Goal: Task Accomplishment & Management: Manage account settings

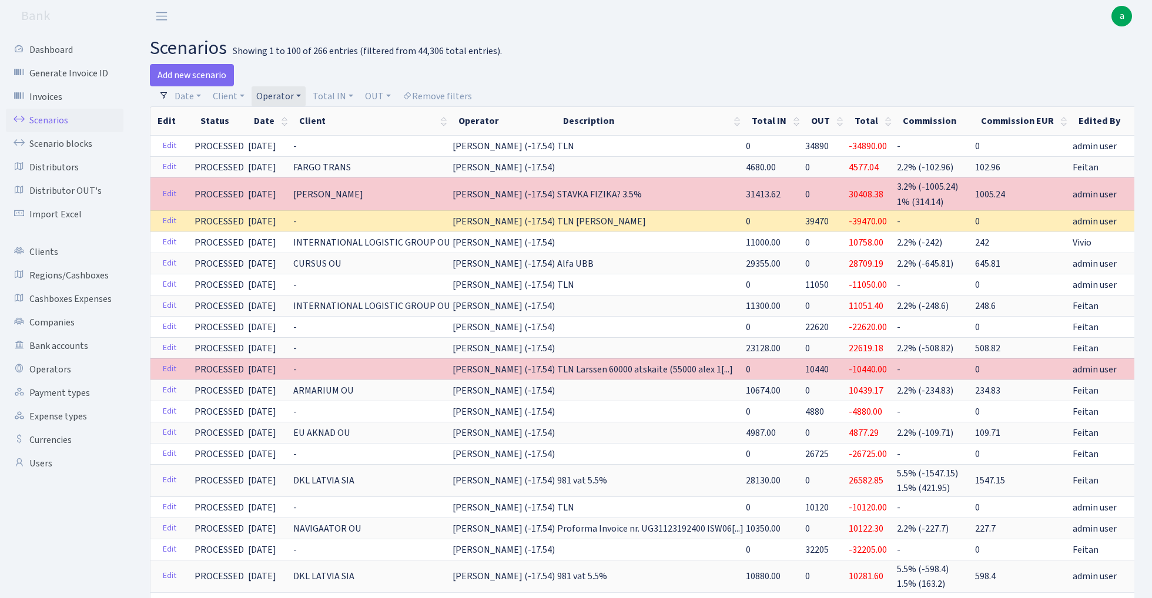
select select "100"
click at [290, 94] on link "Operator" at bounding box center [278, 96] width 54 height 20
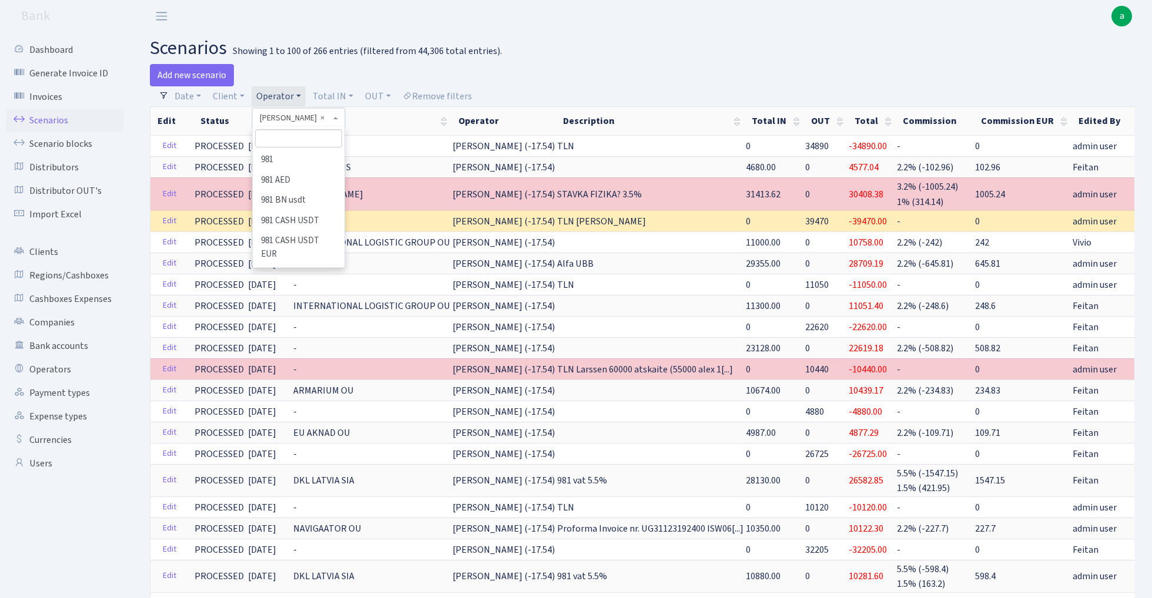
scroll to position [3899, 0]
click at [287, 144] on input "search" at bounding box center [298, 138] width 86 height 18
click at [290, 583] on li "LARSSEN" at bounding box center [298, 593] width 89 height 21
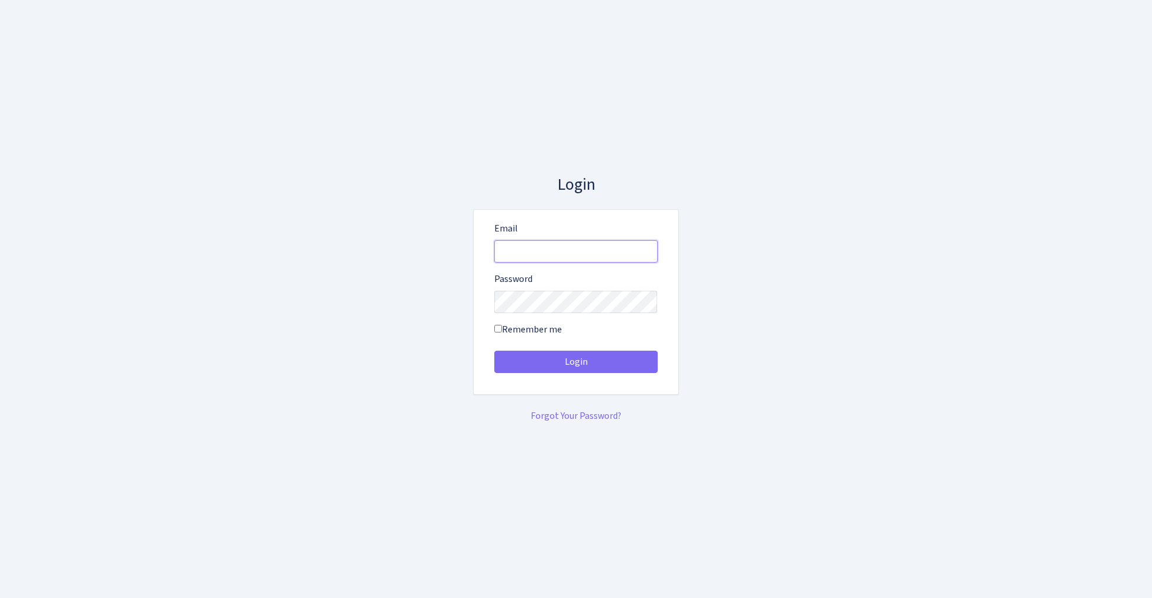
type input "[EMAIL_ADDRESS][DOMAIN_NAME]"
click at [575, 362] on button "Login" at bounding box center [575, 362] width 163 height 22
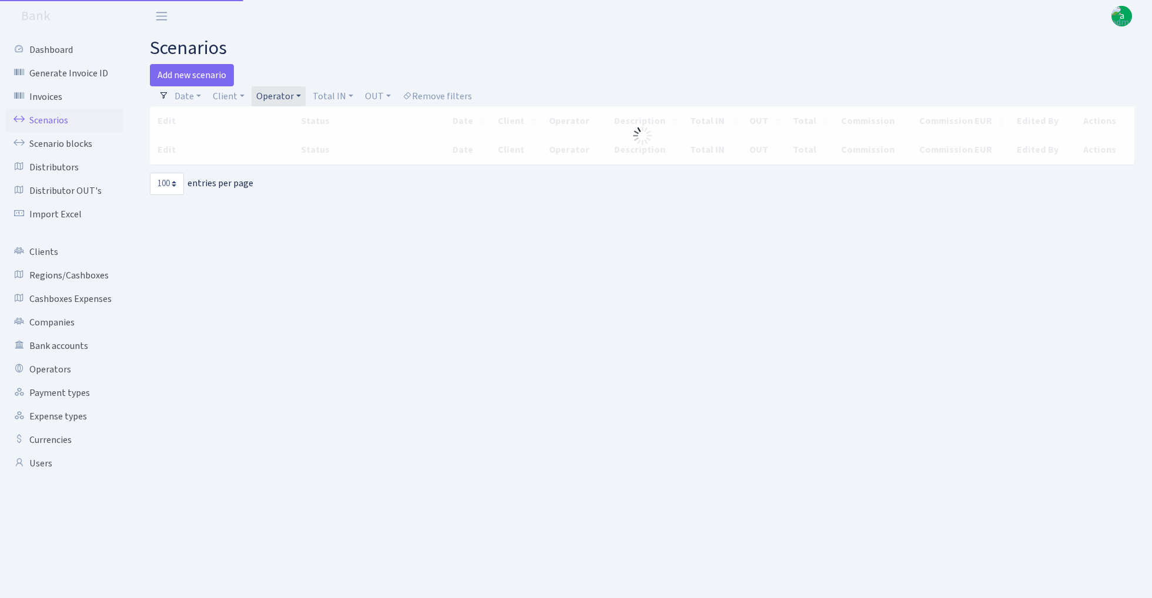
select select "100"
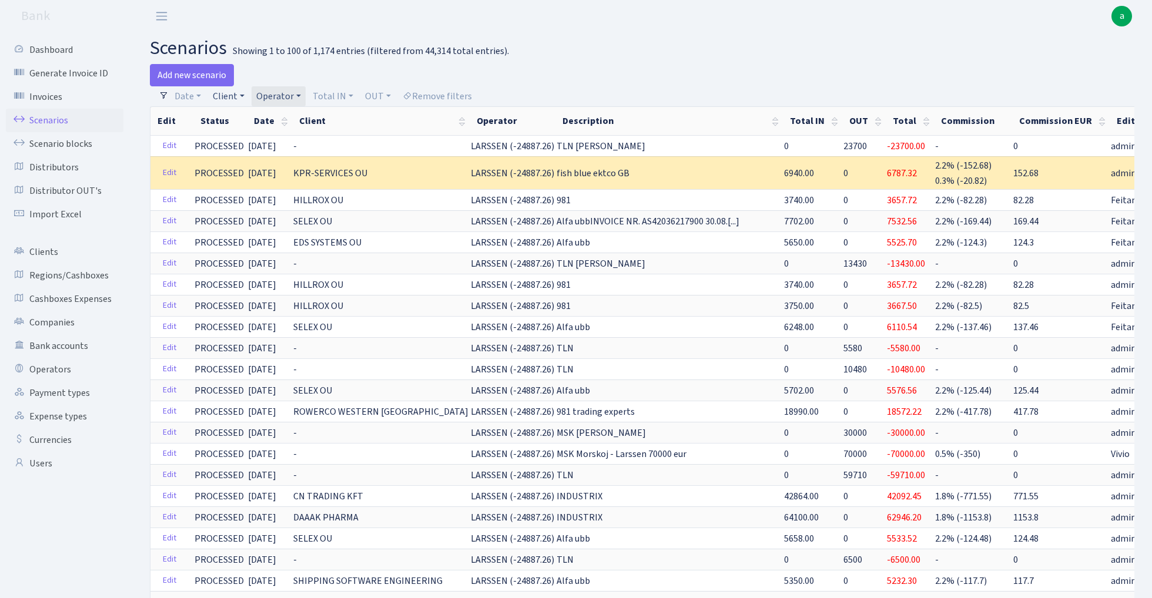
click at [238, 95] on link "Client" at bounding box center [228, 96] width 41 height 20
click at [238, 135] on input "search" at bounding box center [255, 138] width 86 height 18
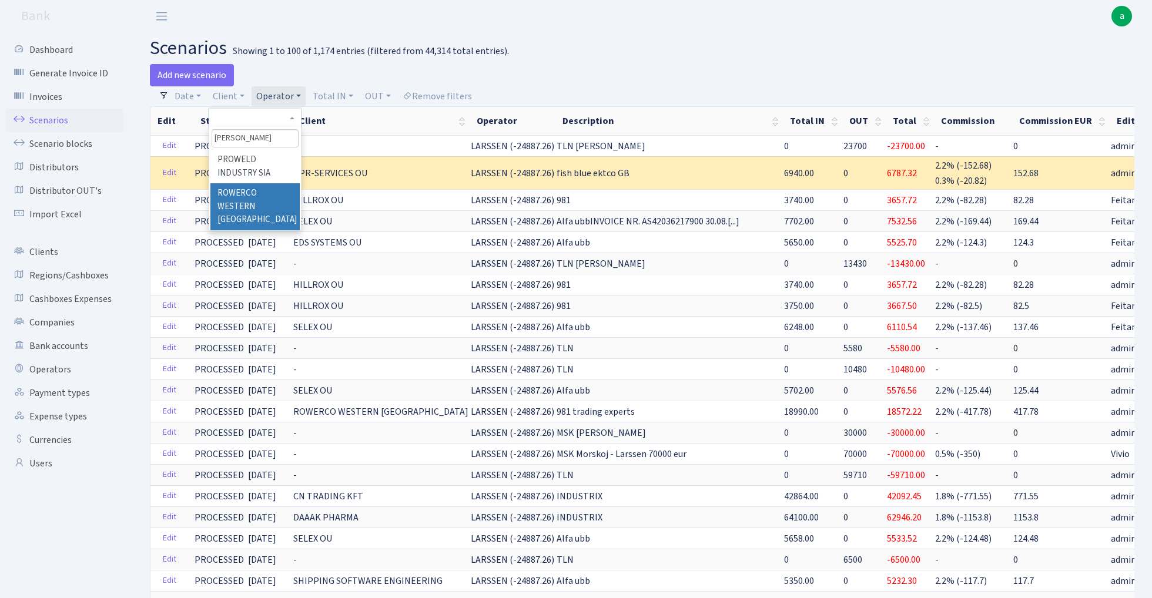
type input "[PERSON_NAME]"
click at [252, 195] on li "ROWERCO WESTERN [GEOGRAPHIC_DATA]" at bounding box center [254, 206] width 89 height 47
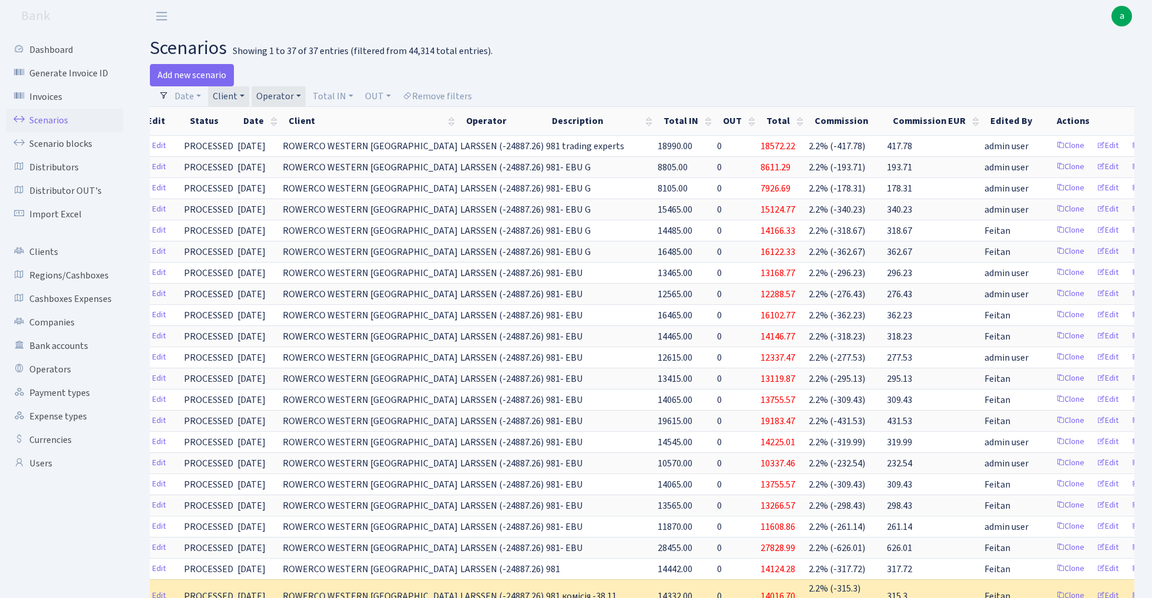
scroll to position [0, 9]
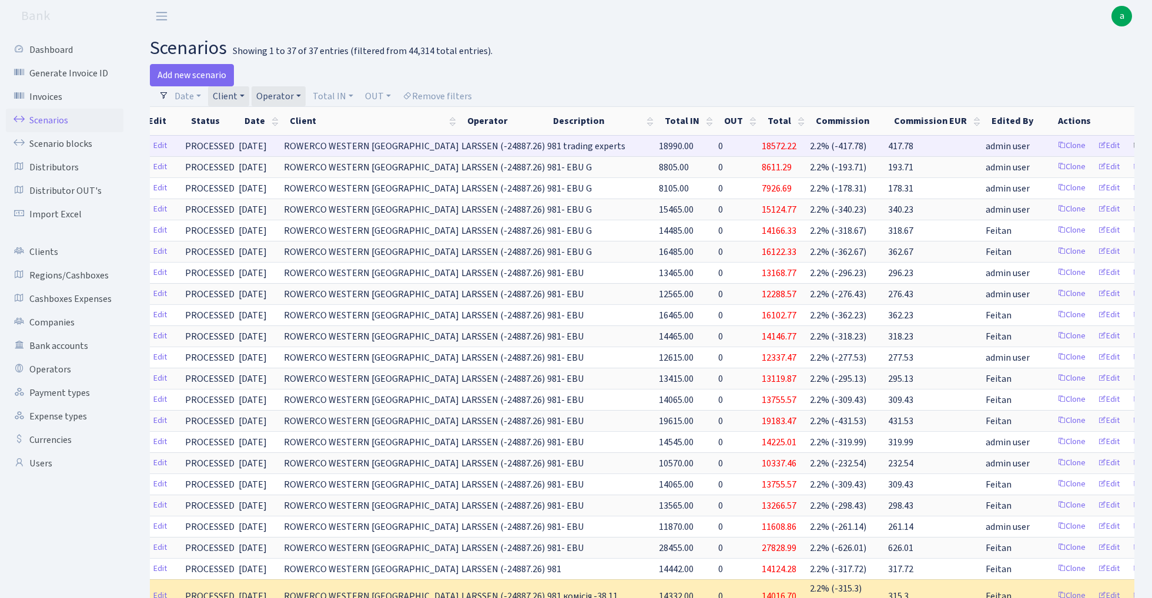
click at [1126, 146] on link "Delete" at bounding box center [1147, 146] width 42 height 18
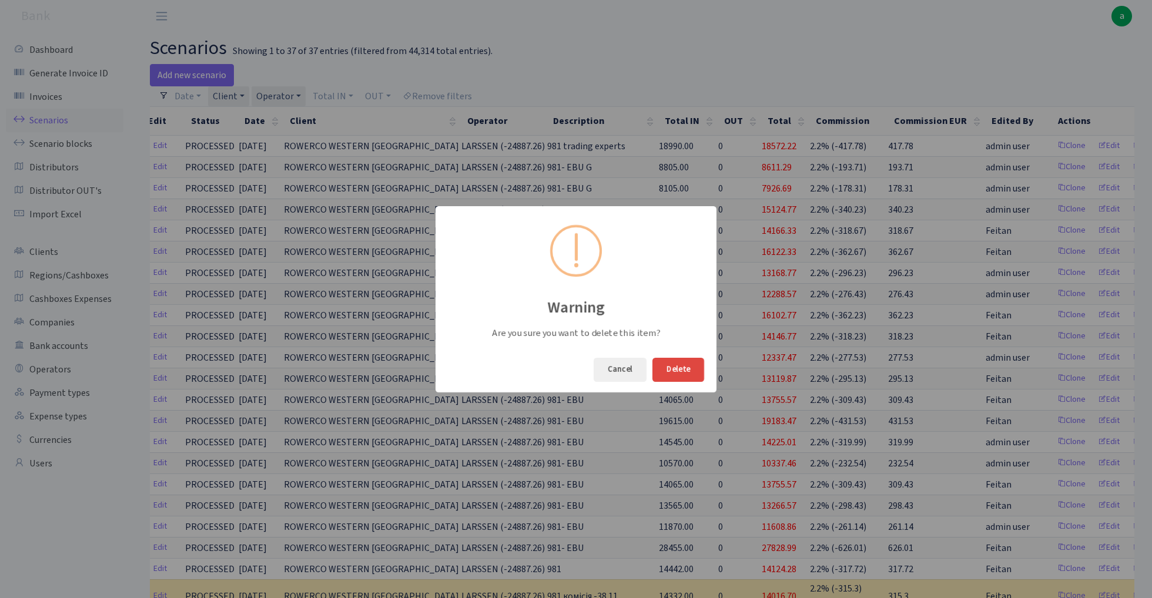
click at [689, 371] on button "Delete" at bounding box center [678, 370] width 52 height 24
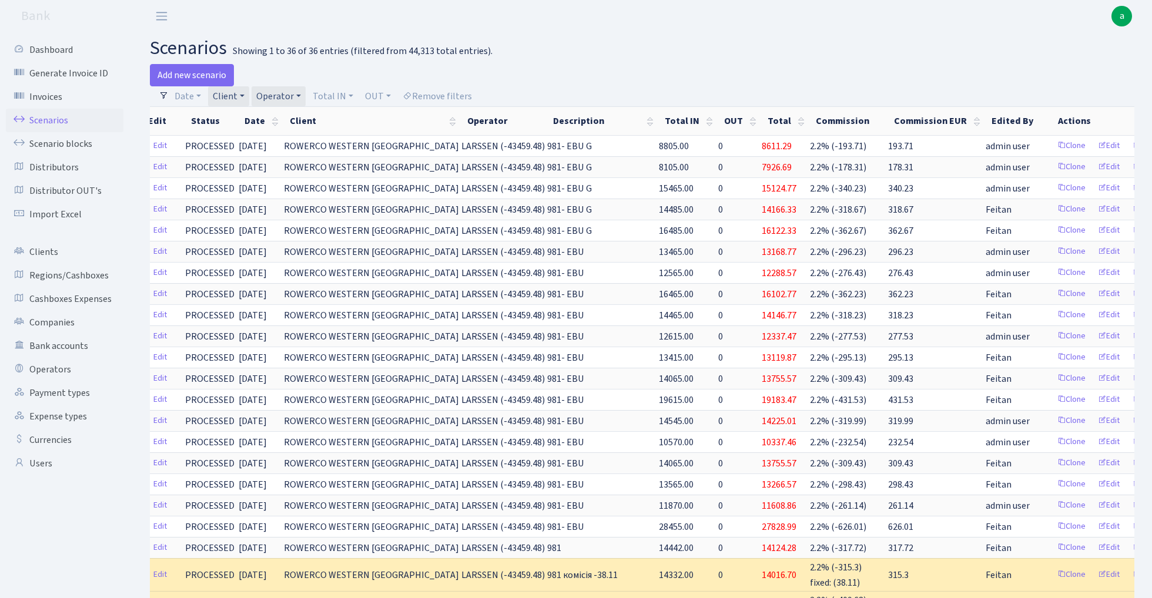
click at [237, 96] on link "Client" at bounding box center [228, 96] width 41 height 20
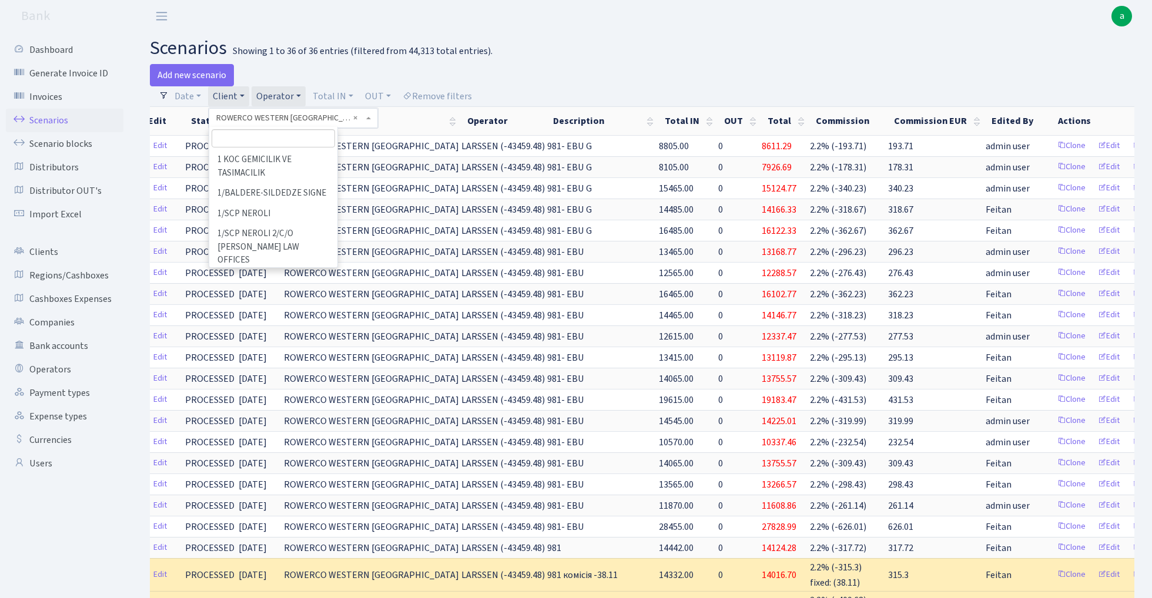
scroll to position [54295, 0]
click at [318, 119] on span "× ROWERCO WESTERN [GEOGRAPHIC_DATA]" at bounding box center [289, 118] width 147 height 12
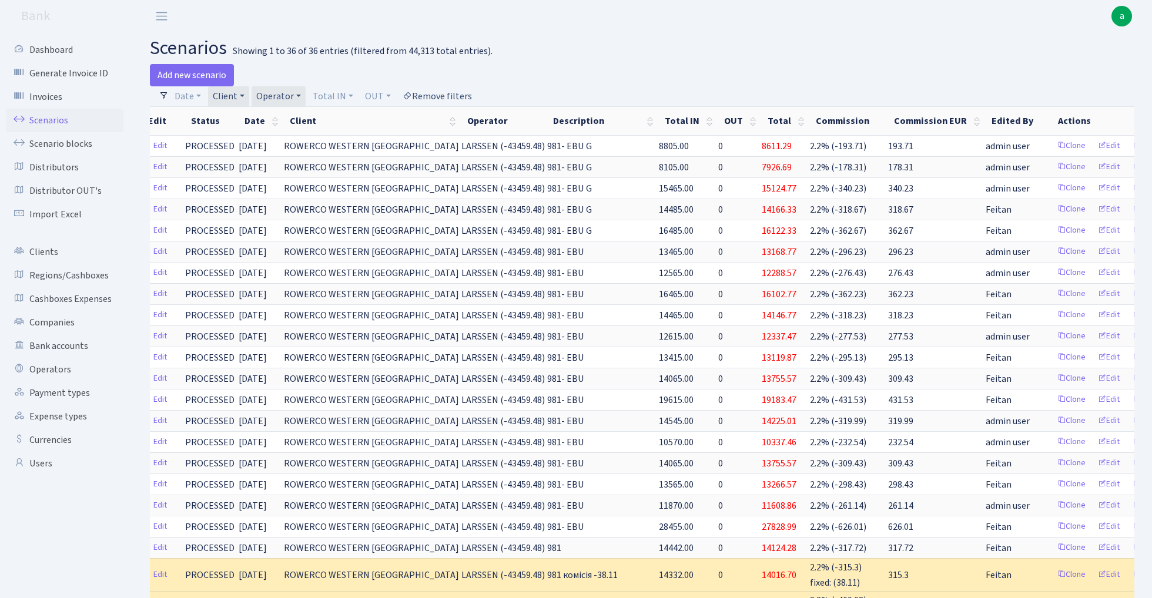
click at [457, 95] on link "Remove filters" at bounding box center [437, 96] width 79 height 20
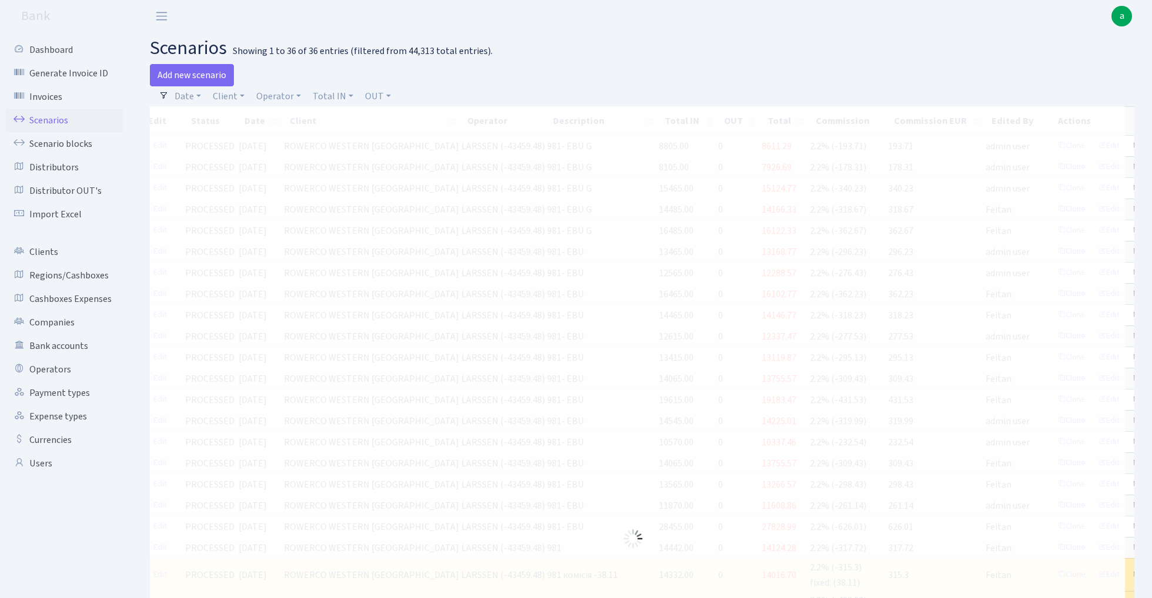
select select
click at [284, 95] on link "Operator" at bounding box center [278, 96] width 54 height 20
click at [290, 159] on li "981" at bounding box center [298, 160] width 89 height 21
click at [189, 97] on link "Date" at bounding box center [188, 96] width 36 height 20
click at [215, 118] on input "[DATE] - [DATE]" at bounding box center [264, 119] width 140 height 22
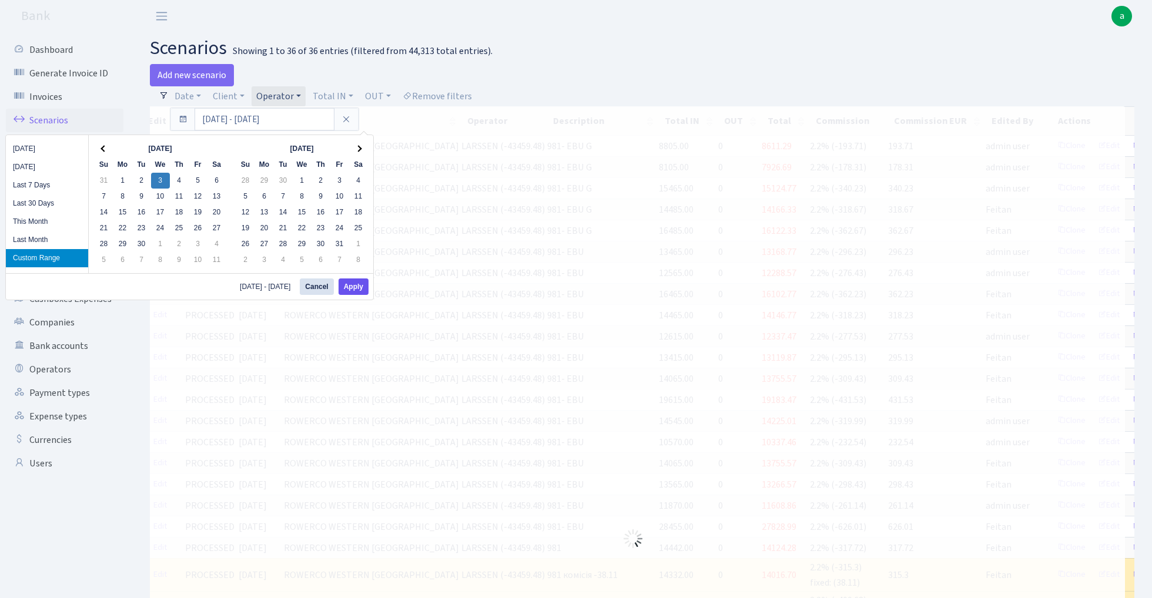
click at [357, 287] on button "Apply" at bounding box center [353, 286] width 30 height 16
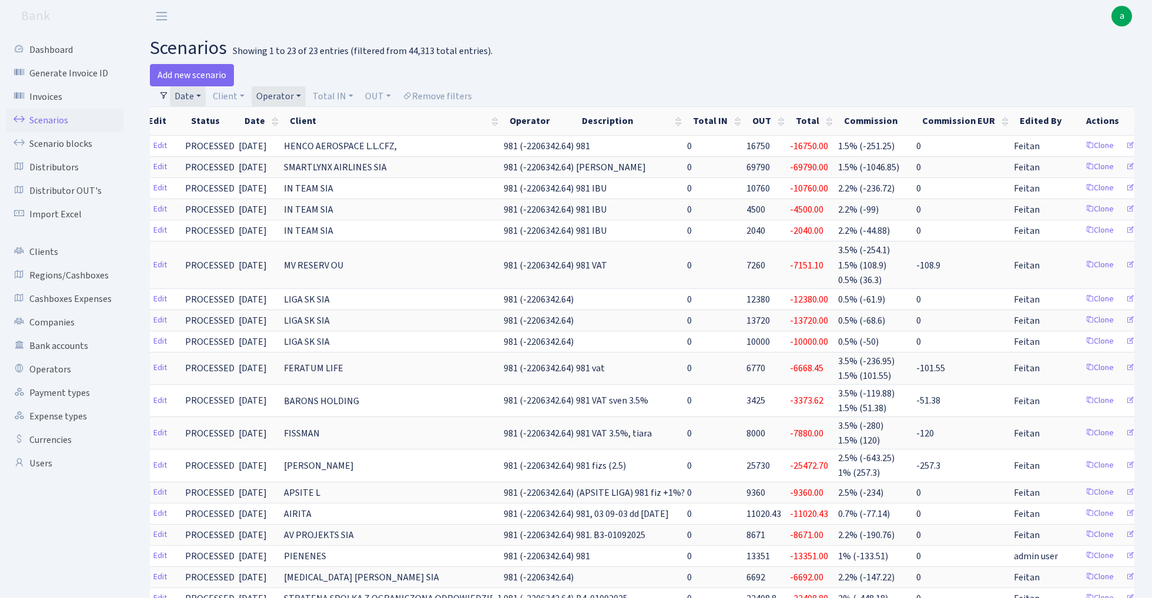
click at [294, 92] on link "Operator" at bounding box center [278, 96] width 54 height 20
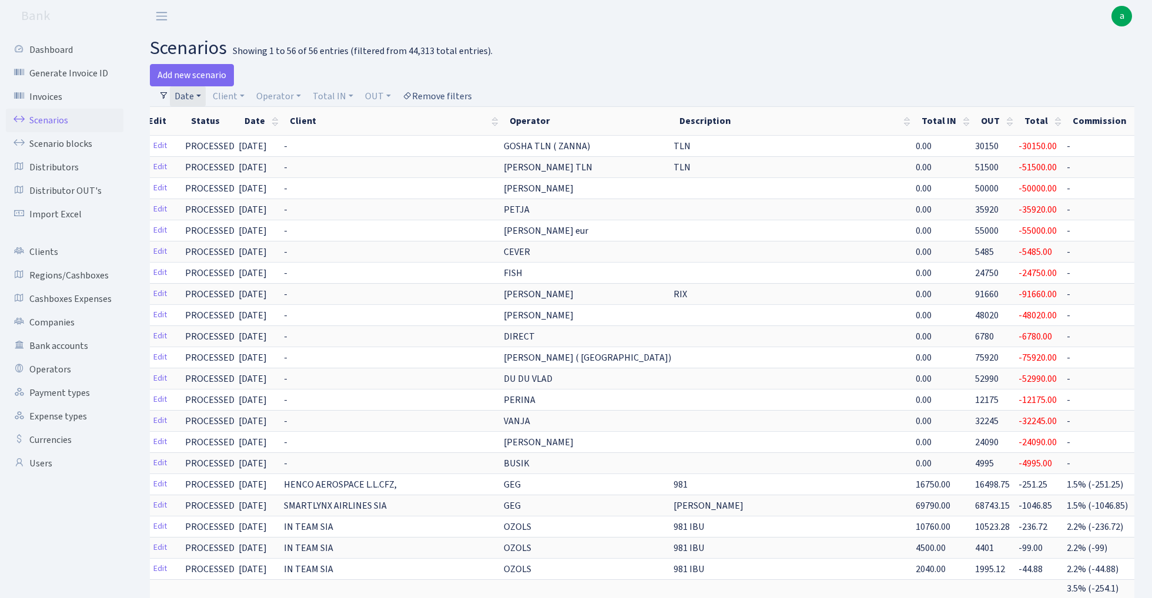
click at [444, 93] on link "Remove filters" at bounding box center [437, 96] width 79 height 20
